Goal: Transaction & Acquisition: Purchase product/service

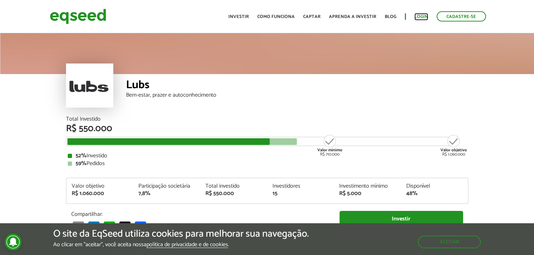
click at [416, 18] on link "Login" at bounding box center [421, 16] width 14 height 5
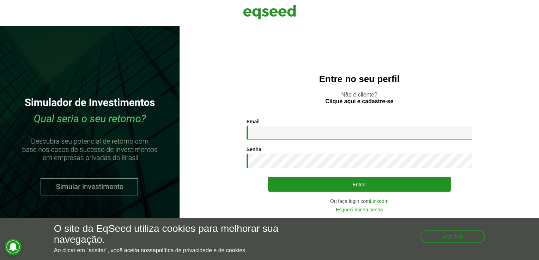
click at [301, 137] on input "Email *" at bounding box center [360, 133] width 226 height 14
type input "**********"
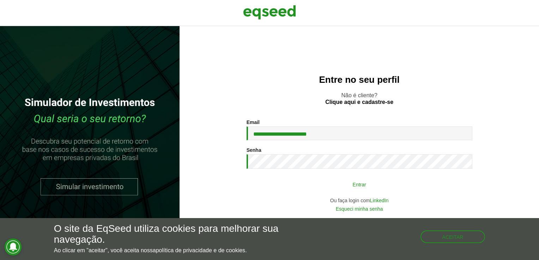
click at [334, 184] on button "Entrar" at bounding box center [360, 184] width 184 height 13
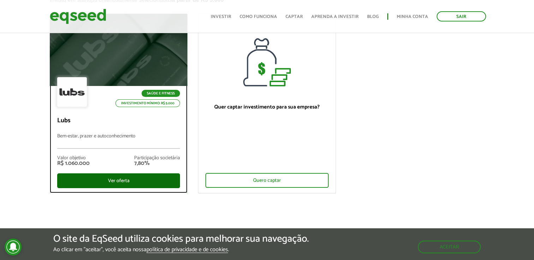
click at [119, 179] on div "Ver oferta" at bounding box center [118, 181] width 123 height 15
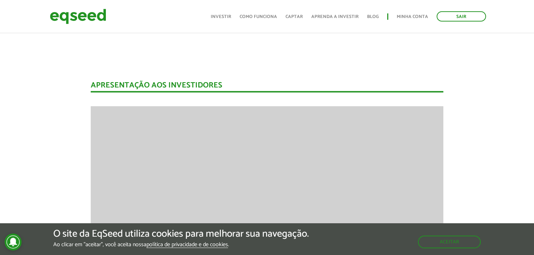
scroll to position [459, 0]
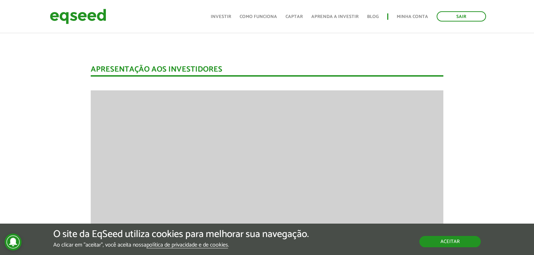
click at [445, 236] on button "Aceitar" at bounding box center [449, 241] width 61 height 11
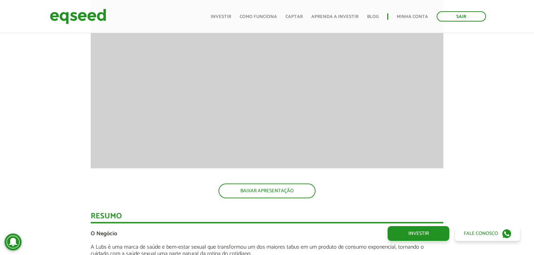
scroll to position [635, 0]
